Goal: Communication & Community: Answer question/provide support

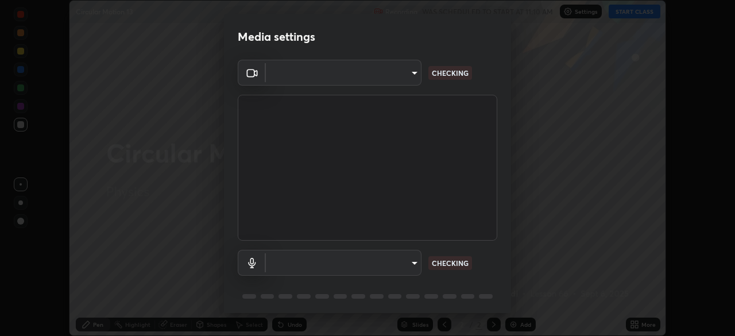
scroll to position [336, 735]
type input "c7661abdb2026871ead36f205add4b28eed2acd2256a3062a57d90756d6a7fda"
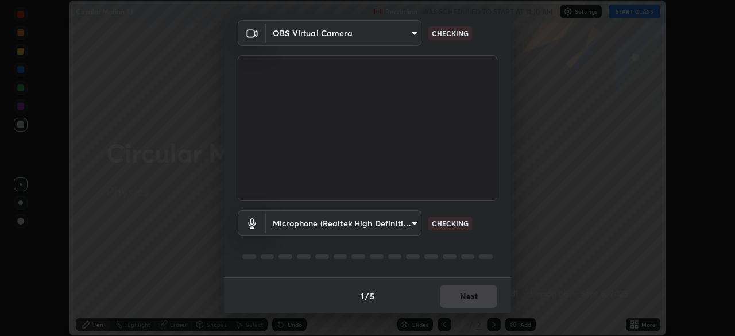
scroll to position [41, 0]
click at [412, 221] on body "Erase all Circular Motion 13 Recording WAS SCHEDULED TO START AT 11:10 AM Setti…" at bounding box center [367, 168] width 735 height 336
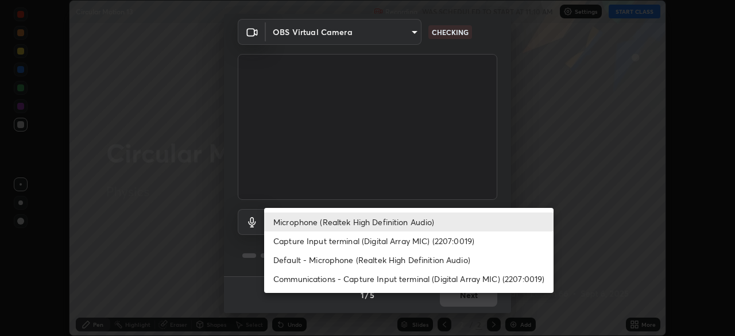
click at [422, 260] on li "Default - Microphone (Realtek High Definition Audio)" at bounding box center [408, 259] width 289 height 19
type input "default"
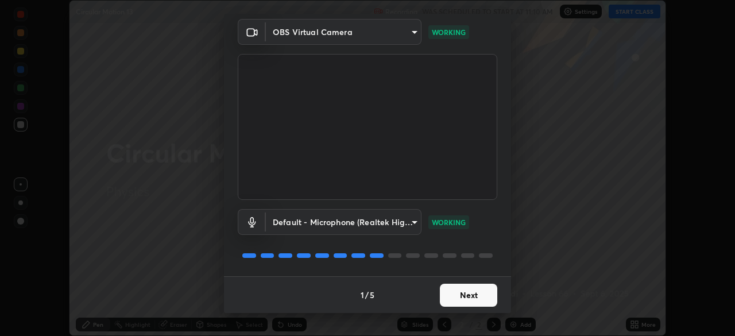
click at [465, 300] on button "Next" at bounding box center [468, 295] width 57 height 23
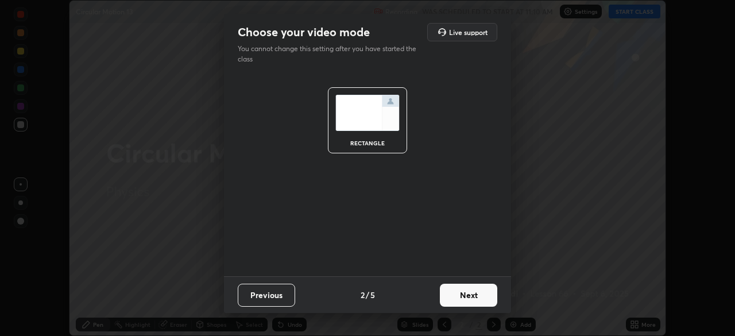
scroll to position [0, 0]
click at [466, 298] on button "Next" at bounding box center [468, 295] width 57 height 23
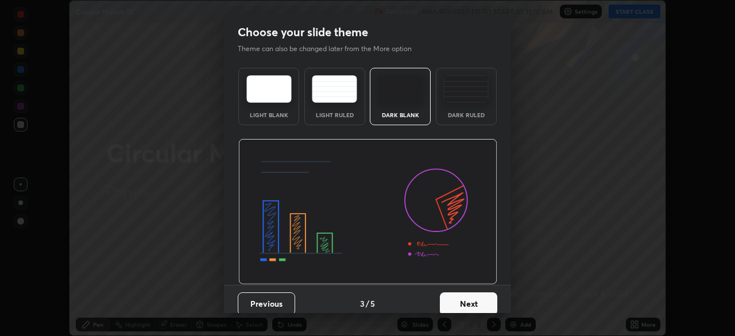
click at [466, 298] on button "Next" at bounding box center [468, 303] width 57 height 23
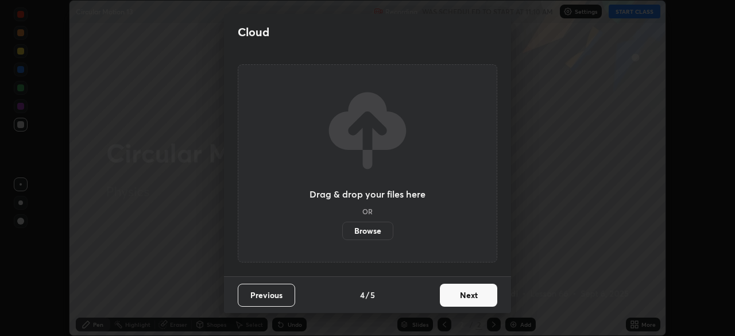
click at [469, 297] on button "Next" at bounding box center [468, 295] width 57 height 23
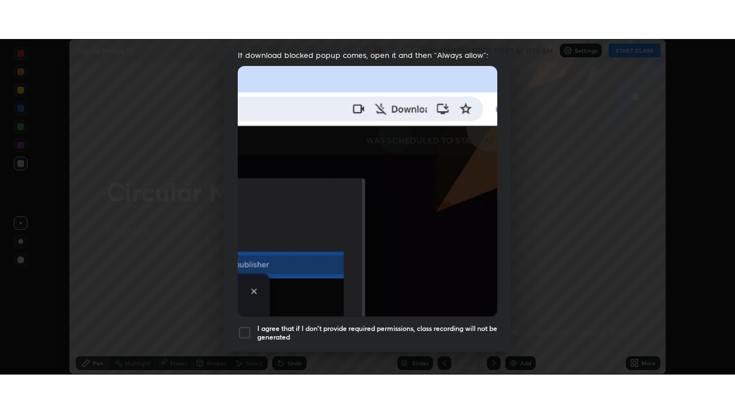
scroll to position [275, 0]
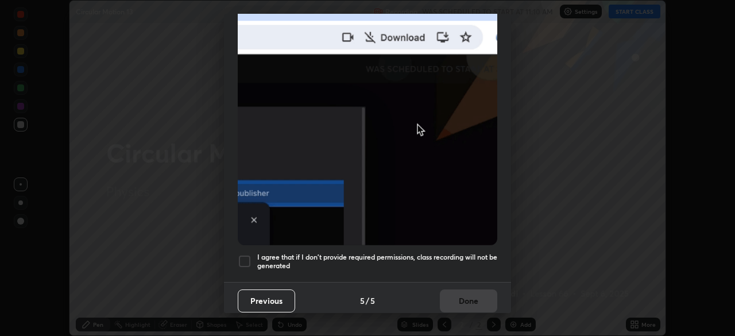
click at [245, 256] on div at bounding box center [245, 261] width 14 height 14
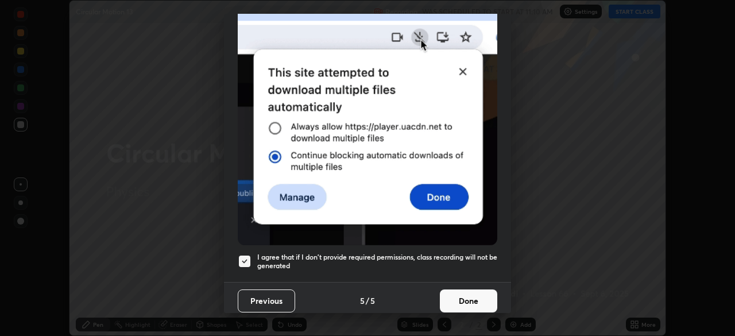
click at [453, 295] on button "Done" at bounding box center [468, 300] width 57 height 23
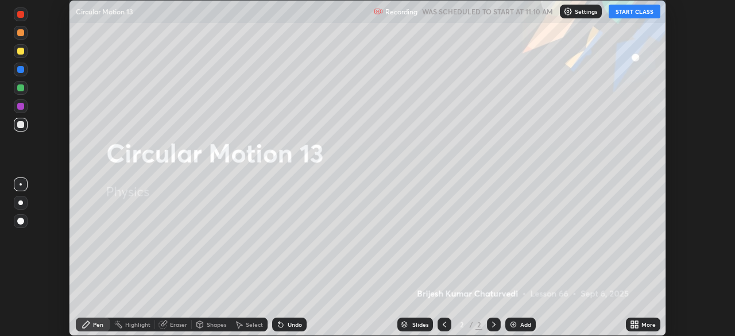
click at [642, 13] on button "START CLASS" at bounding box center [635, 12] width 52 height 14
click at [635, 327] on icon at bounding box center [636, 326] width 3 height 3
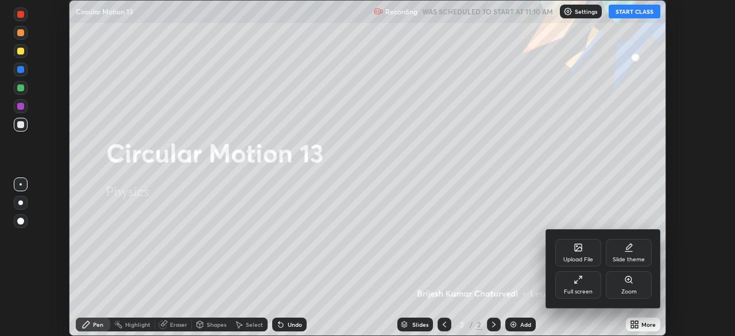
click at [578, 289] on div "Full screen" at bounding box center [578, 292] width 29 height 6
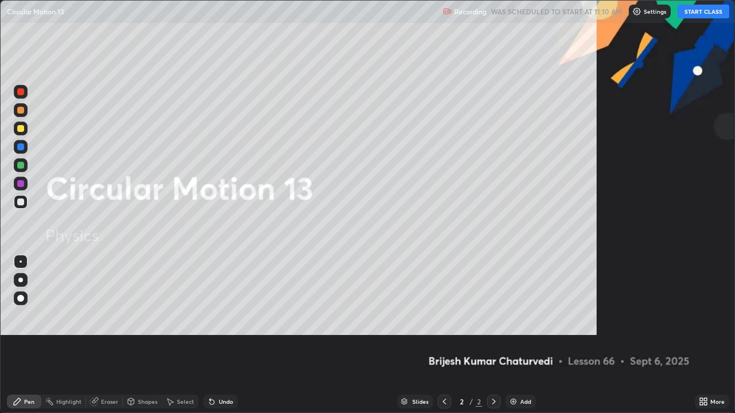
scroll to position [413, 735]
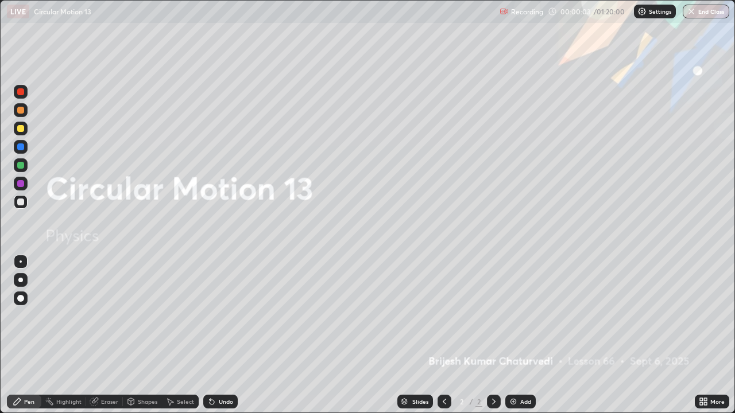
click at [513, 335] on img at bounding box center [513, 401] width 9 height 9
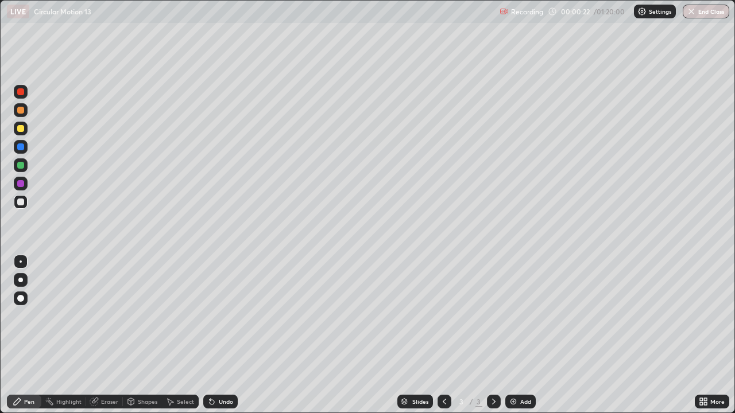
click at [21, 207] on div at bounding box center [21, 202] width 14 height 14
click at [21, 127] on div at bounding box center [20, 128] width 7 height 7
click at [106, 335] on div "Eraser" at bounding box center [109, 402] width 17 height 6
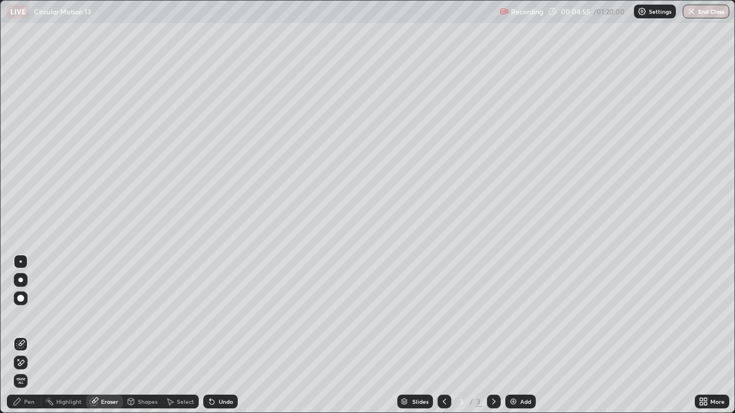
click at [34, 335] on div "Pen" at bounding box center [29, 402] width 10 height 6
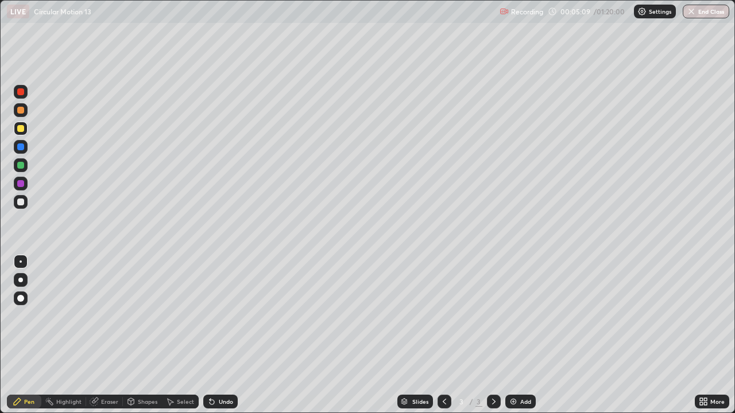
click at [220, 335] on div "Undo" at bounding box center [220, 402] width 34 height 14
click at [515, 335] on img at bounding box center [513, 401] width 9 height 9
click at [21, 110] on div at bounding box center [20, 110] width 7 height 7
click at [21, 202] on div at bounding box center [20, 202] width 7 height 7
click at [224, 335] on div "Undo" at bounding box center [226, 402] width 14 height 6
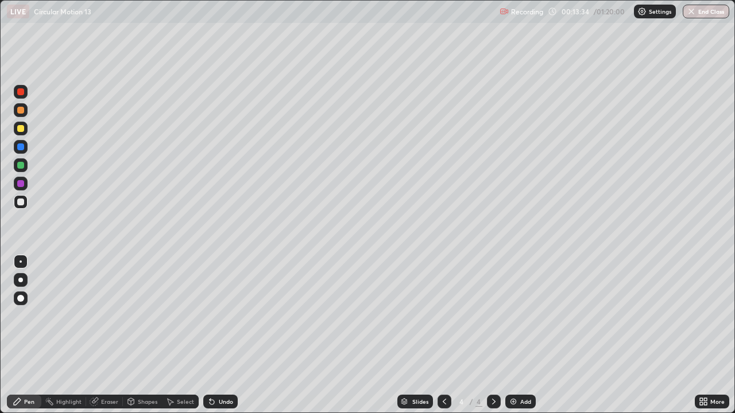
click at [221, 335] on div "Undo" at bounding box center [226, 402] width 14 height 6
click at [224, 335] on div "Undo" at bounding box center [226, 402] width 14 height 6
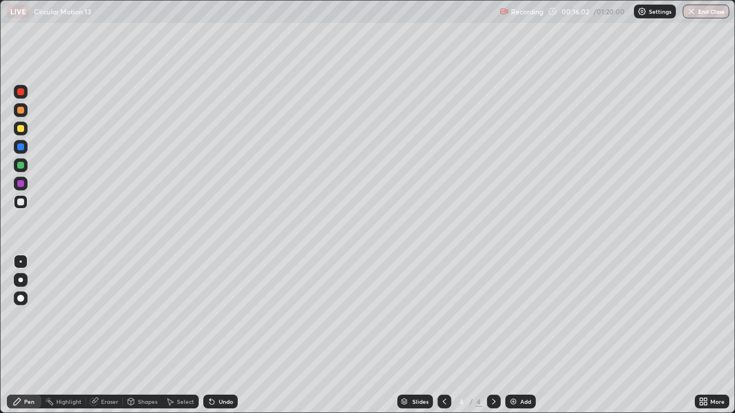
click at [219, 335] on div "Undo" at bounding box center [226, 402] width 14 height 6
click at [224, 335] on div "Undo" at bounding box center [226, 402] width 14 height 6
click at [492, 335] on icon at bounding box center [493, 402] width 3 height 6
click at [515, 335] on img at bounding box center [513, 401] width 9 height 9
click at [442, 335] on icon at bounding box center [444, 401] width 9 height 9
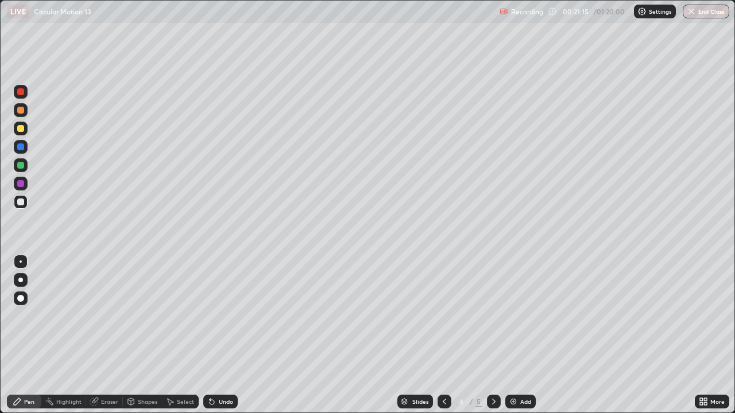
click at [488, 335] on div at bounding box center [494, 402] width 14 height 14
click at [23, 113] on div at bounding box center [20, 110] width 7 height 7
click at [111, 335] on div "Eraser" at bounding box center [109, 402] width 17 height 6
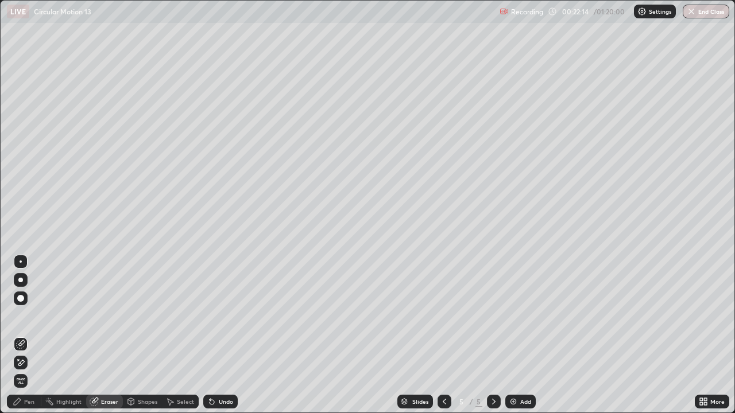
click at [34, 335] on div "Pen" at bounding box center [29, 402] width 10 height 6
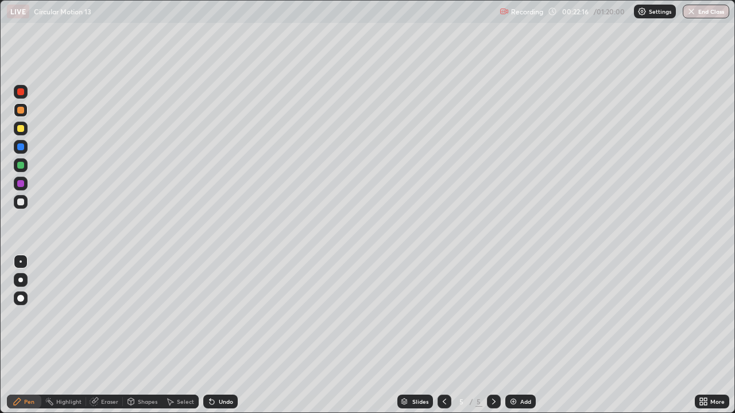
click at [26, 204] on div at bounding box center [21, 202] width 14 height 14
click at [22, 113] on div at bounding box center [20, 110] width 7 height 7
click at [20, 204] on div at bounding box center [20, 202] width 7 height 7
click at [112, 335] on div "Eraser" at bounding box center [109, 402] width 17 height 6
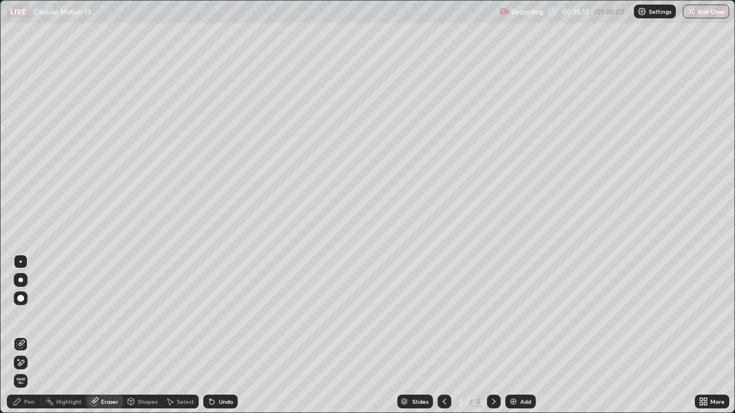
click at [28, 335] on div "Pen" at bounding box center [29, 402] width 10 height 6
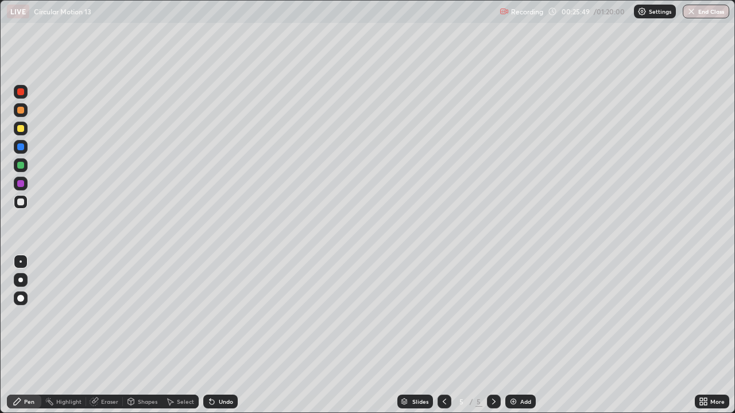
click at [493, 335] on icon at bounding box center [493, 401] width 9 height 9
click at [512, 335] on img at bounding box center [513, 401] width 9 height 9
click at [20, 298] on div at bounding box center [20, 298] width 7 height 7
click at [20, 130] on div at bounding box center [20, 128] width 7 height 7
click at [20, 205] on div at bounding box center [20, 202] width 7 height 7
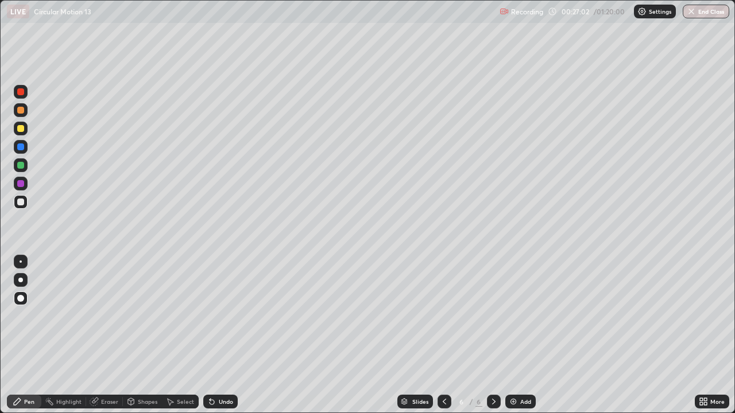
click at [20, 111] on div at bounding box center [20, 110] width 7 height 7
click at [21, 262] on div at bounding box center [21, 262] width 2 height 2
click at [105, 335] on div "Eraser" at bounding box center [109, 402] width 17 height 6
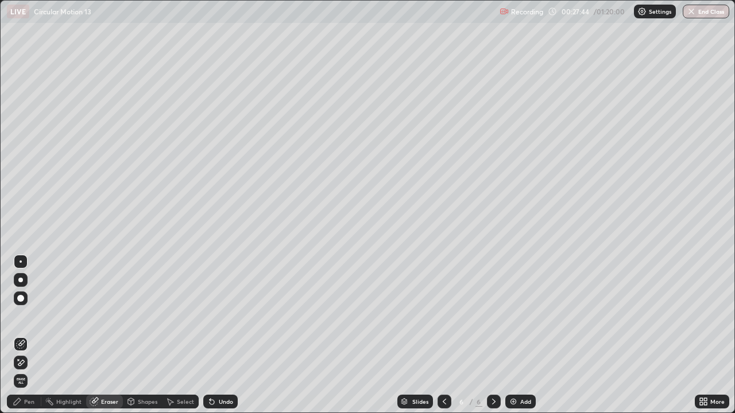
click at [30, 335] on div "Pen" at bounding box center [29, 402] width 10 height 6
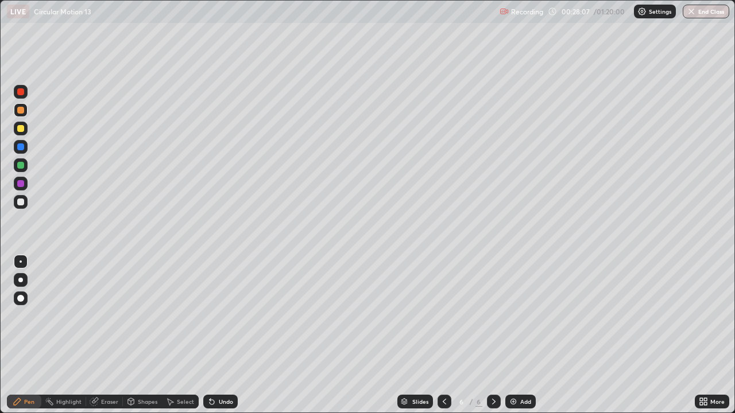
click at [21, 181] on div at bounding box center [20, 183] width 7 height 7
click at [21, 203] on div at bounding box center [20, 202] width 7 height 7
click at [489, 335] on icon at bounding box center [493, 401] width 9 height 9
click at [513, 335] on img at bounding box center [513, 401] width 9 height 9
click at [20, 129] on div at bounding box center [20, 128] width 7 height 7
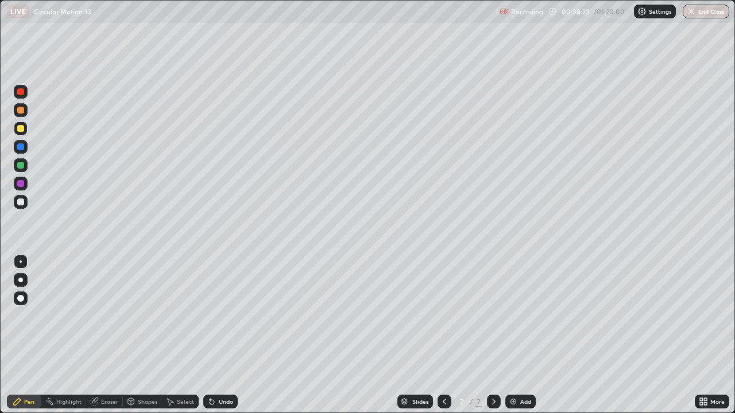
click at [492, 335] on icon at bounding box center [493, 401] width 9 height 9
click at [509, 335] on img at bounding box center [513, 401] width 9 height 9
click at [443, 335] on icon at bounding box center [444, 402] width 3 height 6
click at [441, 335] on div at bounding box center [445, 402] width 14 height 14
click at [492, 335] on icon at bounding box center [493, 401] width 9 height 9
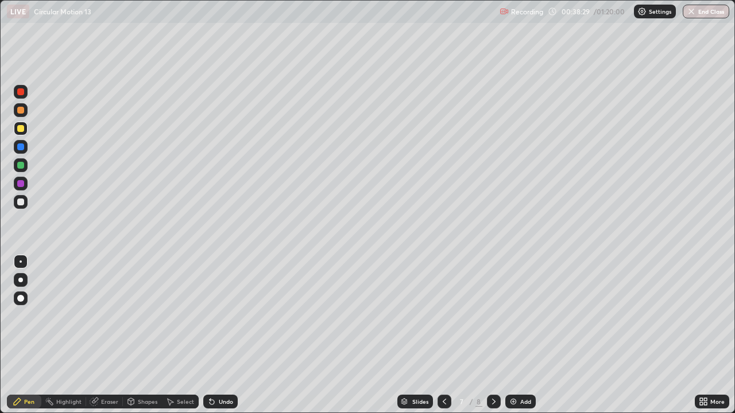
click at [488, 335] on div at bounding box center [494, 402] width 14 height 14
click at [225, 335] on div "Undo" at bounding box center [220, 402] width 34 height 14
click at [20, 129] on div at bounding box center [20, 128] width 7 height 7
click at [21, 113] on div at bounding box center [20, 110] width 7 height 7
click at [18, 205] on div at bounding box center [21, 202] width 14 height 14
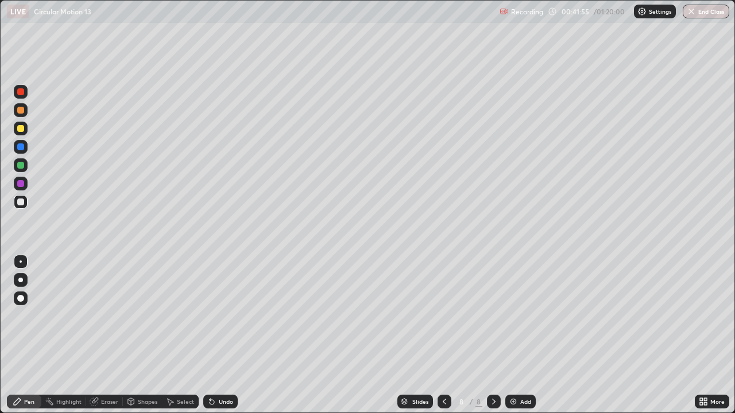
click at [224, 335] on div "Undo" at bounding box center [226, 402] width 14 height 6
click at [222, 335] on div "Undo" at bounding box center [226, 402] width 14 height 6
click at [219, 335] on div "Undo" at bounding box center [226, 402] width 14 height 6
click at [509, 335] on img at bounding box center [513, 401] width 9 height 9
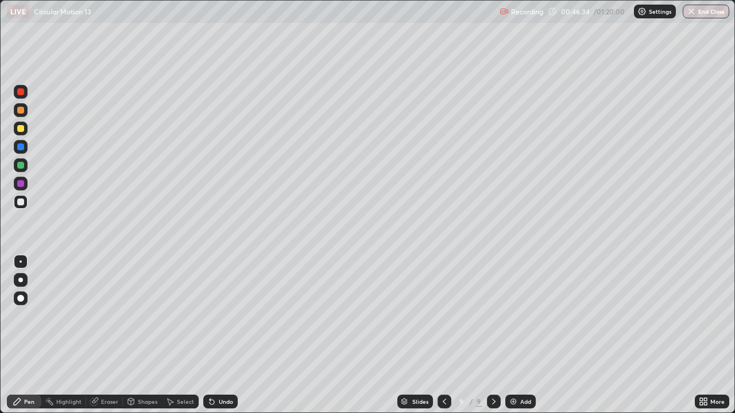
click at [21, 301] on div at bounding box center [20, 298] width 7 height 7
click at [20, 165] on div at bounding box center [20, 165] width 7 height 7
click at [21, 109] on div at bounding box center [20, 110] width 7 height 7
click at [20, 202] on div at bounding box center [20, 202] width 7 height 7
click at [21, 262] on div at bounding box center [21, 262] width 2 height 2
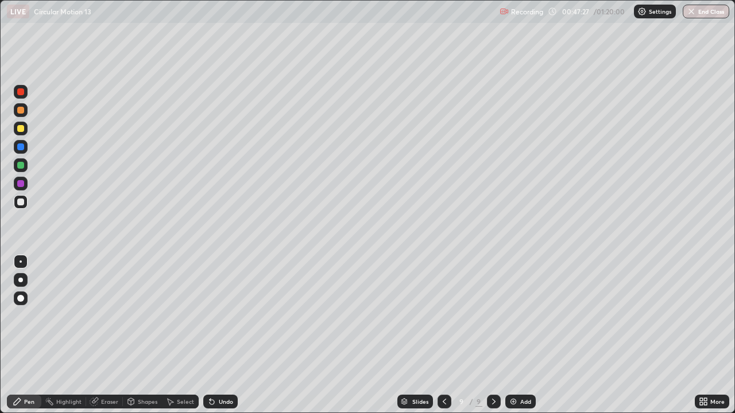
click at [223, 335] on div "Undo" at bounding box center [226, 402] width 14 height 6
click at [212, 335] on icon at bounding box center [211, 401] width 9 height 9
click at [226, 335] on div "Undo" at bounding box center [226, 402] width 14 height 6
click at [224, 335] on div "Undo" at bounding box center [226, 402] width 14 height 6
click at [220, 335] on div "Undo" at bounding box center [226, 402] width 14 height 6
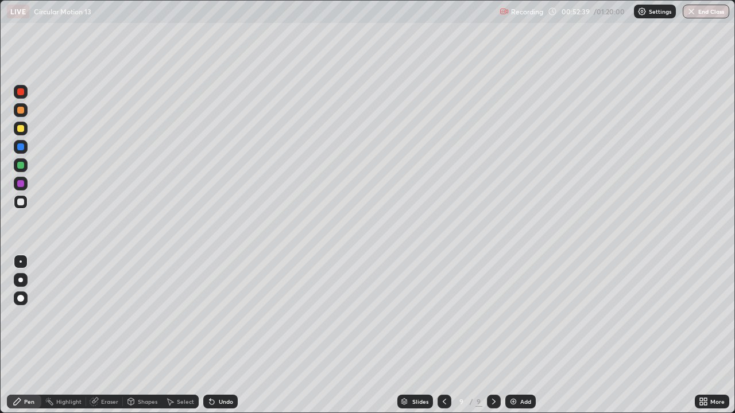
click at [512, 335] on img at bounding box center [513, 401] width 9 height 9
click at [443, 335] on icon at bounding box center [443, 401] width 9 height 9
click at [493, 335] on icon at bounding box center [493, 401] width 9 height 9
click at [442, 335] on icon at bounding box center [443, 401] width 9 height 9
click at [493, 335] on icon at bounding box center [493, 401] width 9 height 9
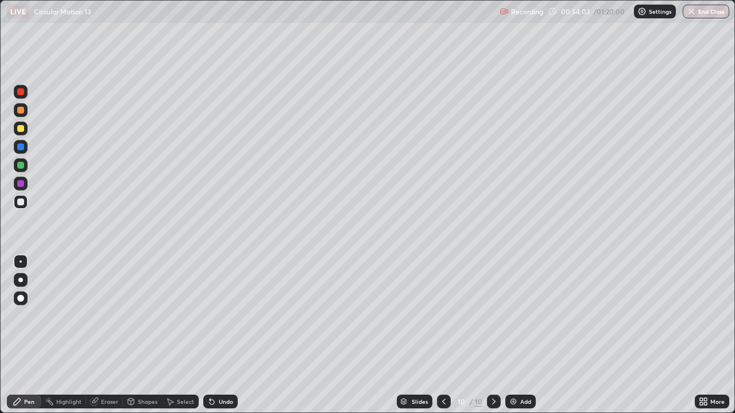
click at [17, 129] on div at bounding box center [20, 128] width 7 height 7
click at [216, 335] on div "Undo" at bounding box center [220, 402] width 34 height 14
click at [20, 184] on div at bounding box center [20, 183] width 7 height 7
click at [493, 335] on icon at bounding box center [493, 401] width 9 height 9
click at [521, 335] on div "Add" at bounding box center [525, 402] width 11 height 6
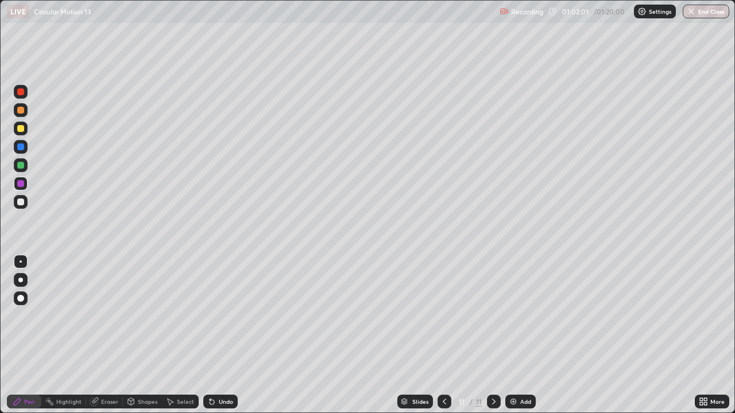
click at [443, 335] on icon at bounding box center [444, 402] width 3 height 6
click at [180, 335] on div "Select" at bounding box center [185, 402] width 17 height 6
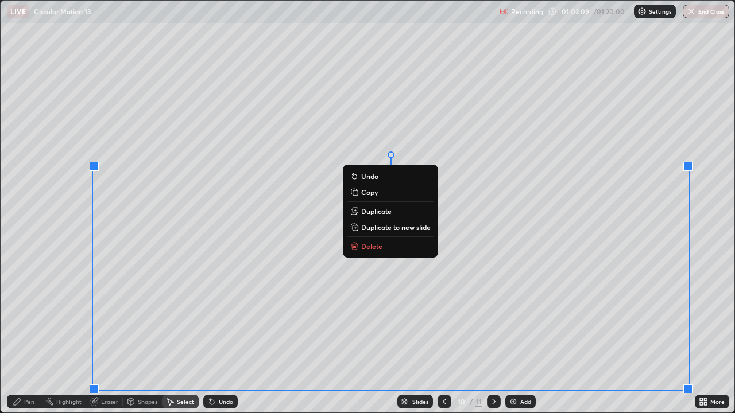
click at [387, 230] on p "Duplicate to new slide" at bounding box center [395, 227] width 69 height 9
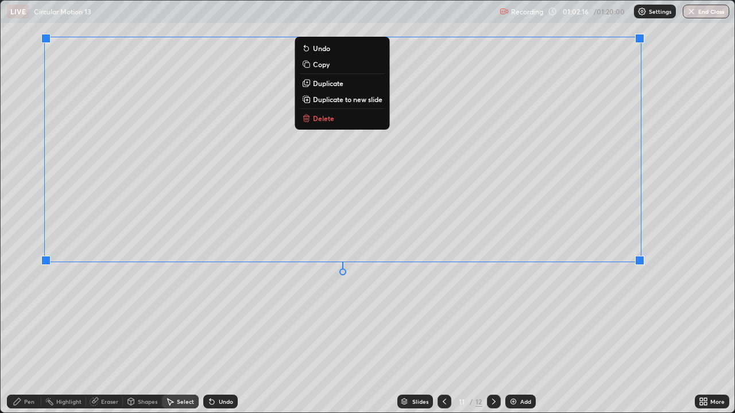
click at [276, 329] on div "0 ° Undo Copy Duplicate Duplicate to new slide Delete" at bounding box center [368, 207] width 734 height 412
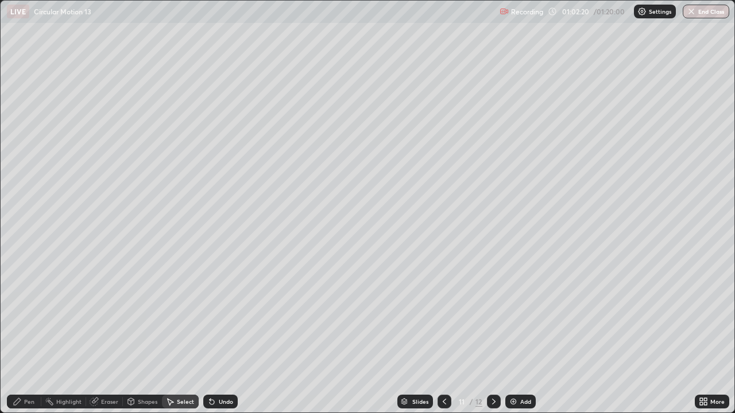
click at [102, 335] on div "Eraser" at bounding box center [109, 402] width 17 height 6
click at [30, 335] on div "Pen" at bounding box center [29, 402] width 10 height 6
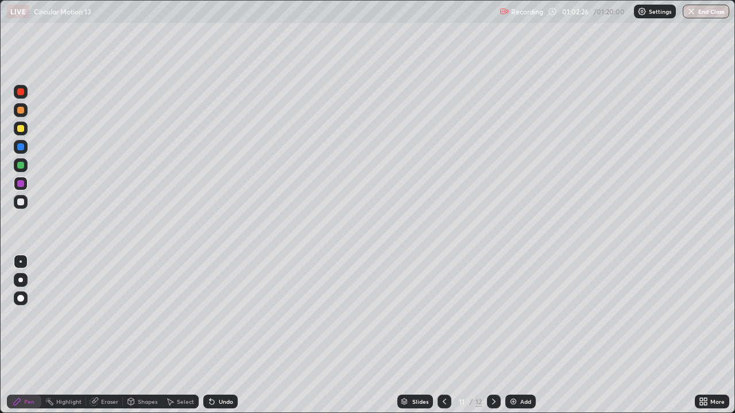
click at [98, 335] on div "Eraser" at bounding box center [104, 402] width 37 height 14
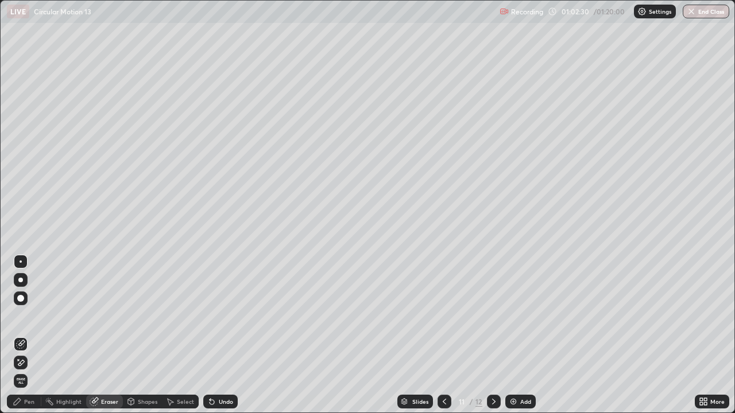
click at [26, 335] on div "Pen" at bounding box center [29, 402] width 10 height 6
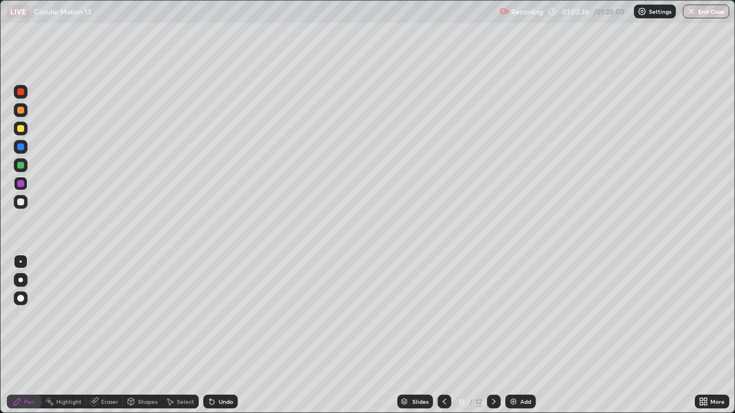
click at [24, 202] on div at bounding box center [20, 202] width 7 height 7
click at [103, 335] on div "Eraser" at bounding box center [109, 402] width 17 height 6
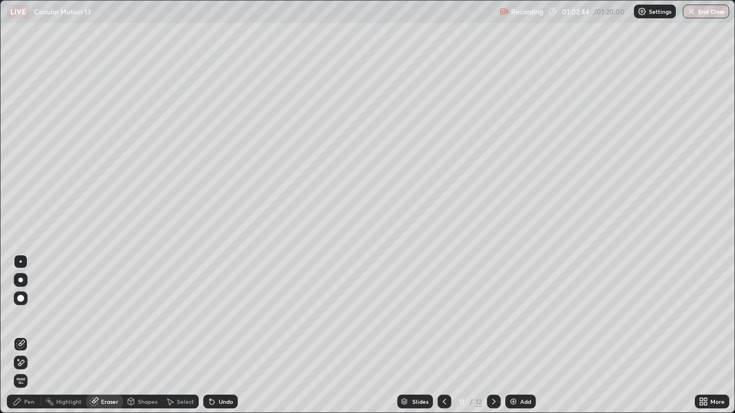
click at [27, 335] on div "Pen" at bounding box center [29, 402] width 10 height 6
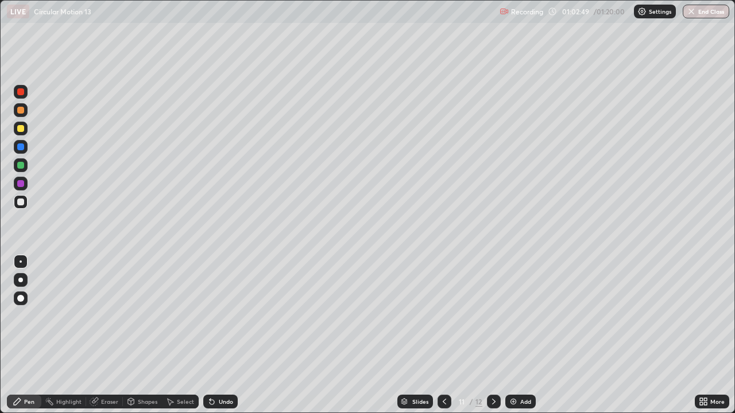
click at [225, 335] on div "Undo" at bounding box center [226, 402] width 14 height 6
click at [223, 335] on div "Undo" at bounding box center [226, 402] width 14 height 6
click at [222, 335] on div "Undo" at bounding box center [226, 402] width 14 height 6
click at [223, 335] on div "Undo" at bounding box center [226, 402] width 14 height 6
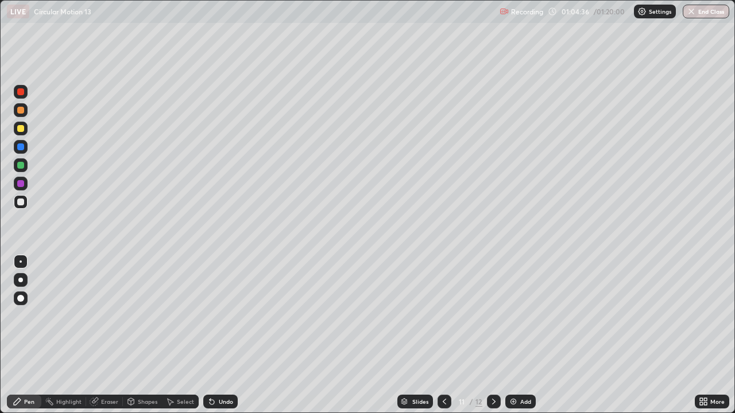
click at [222, 335] on div "Undo" at bounding box center [226, 402] width 14 height 6
click at [19, 129] on div at bounding box center [20, 128] width 7 height 7
click at [493, 335] on icon at bounding box center [493, 401] width 9 height 9
click at [219, 335] on div "Undo" at bounding box center [226, 402] width 14 height 6
click at [215, 335] on div "Undo" at bounding box center [220, 402] width 34 height 14
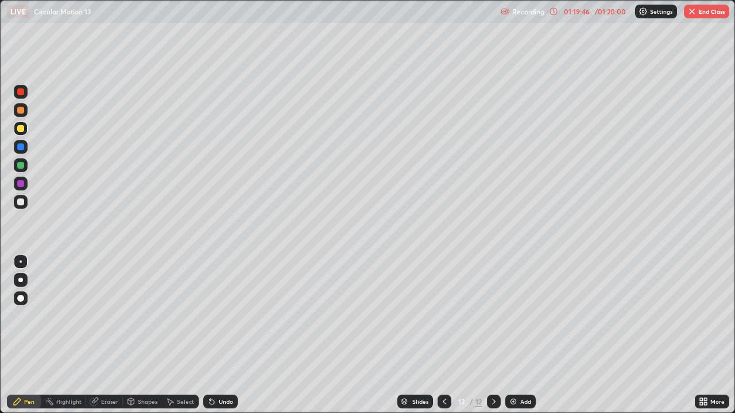
click at [706, 16] on button "End Class" at bounding box center [706, 12] width 45 height 14
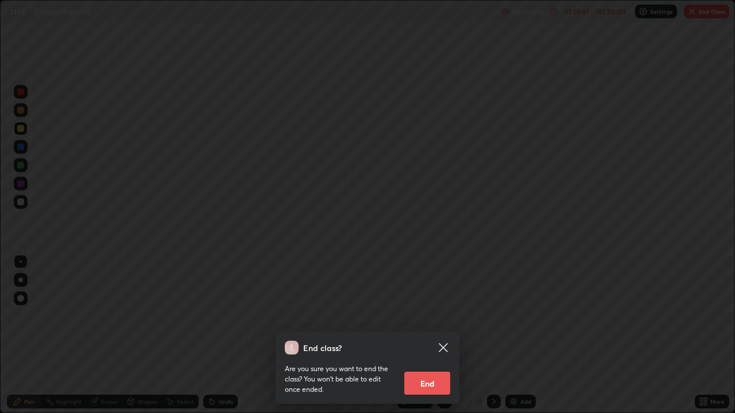
click at [432, 335] on button "End" at bounding box center [427, 383] width 46 height 23
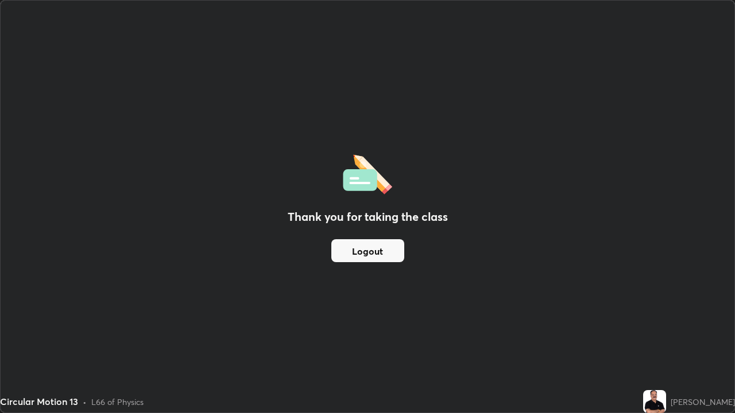
click at [392, 249] on button "Logout" at bounding box center [367, 250] width 73 height 23
click at [391, 252] on button "Logout" at bounding box center [367, 250] width 73 height 23
click at [384, 254] on button "Logout" at bounding box center [367, 250] width 73 height 23
click at [383, 250] on button "Logout" at bounding box center [367, 250] width 73 height 23
